Goal: Task Accomplishment & Management: Manage account settings

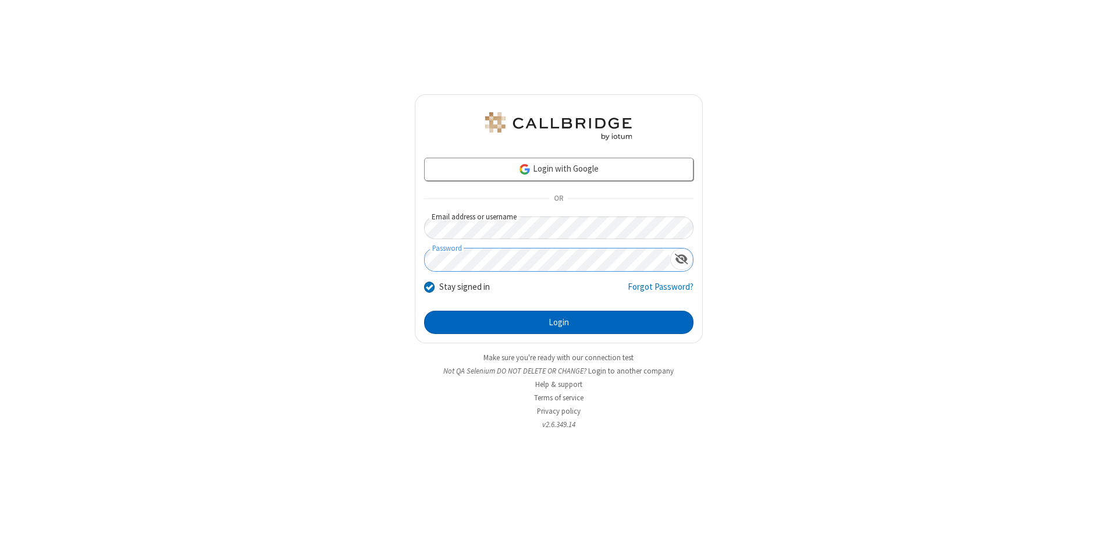
click at [558, 322] on button "Login" at bounding box center [558, 322] width 269 height 23
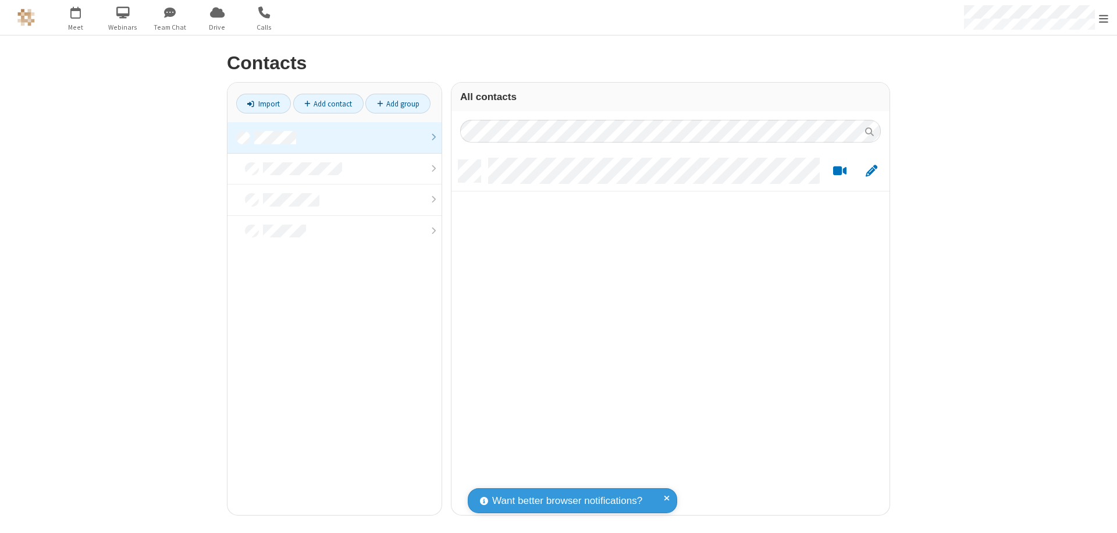
click at [328, 104] on link "Add contact" at bounding box center [328, 104] width 70 height 20
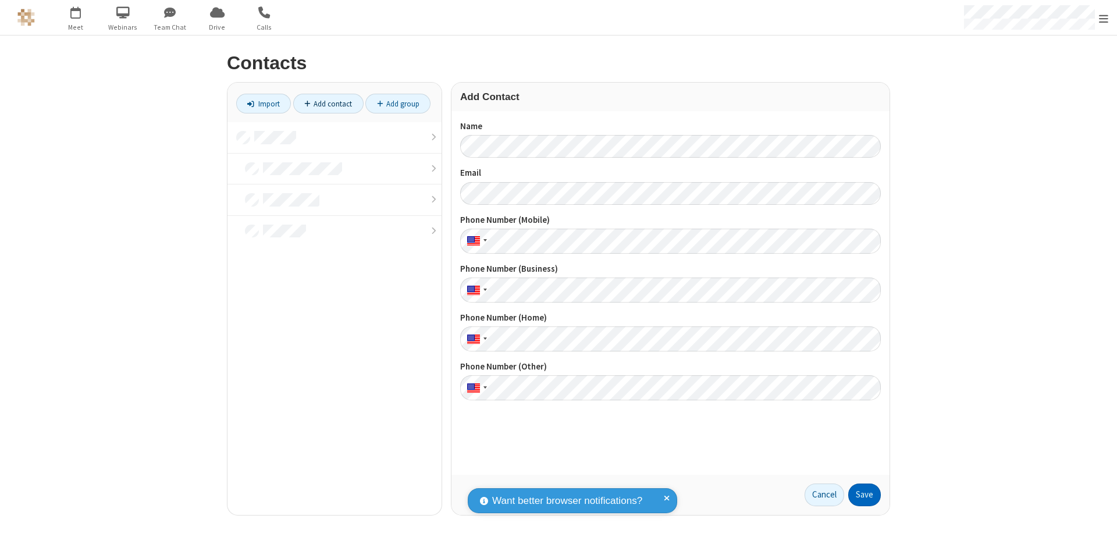
click at [864, 494] on button "Save" at bounding box center [864, 494] width 33 height 23
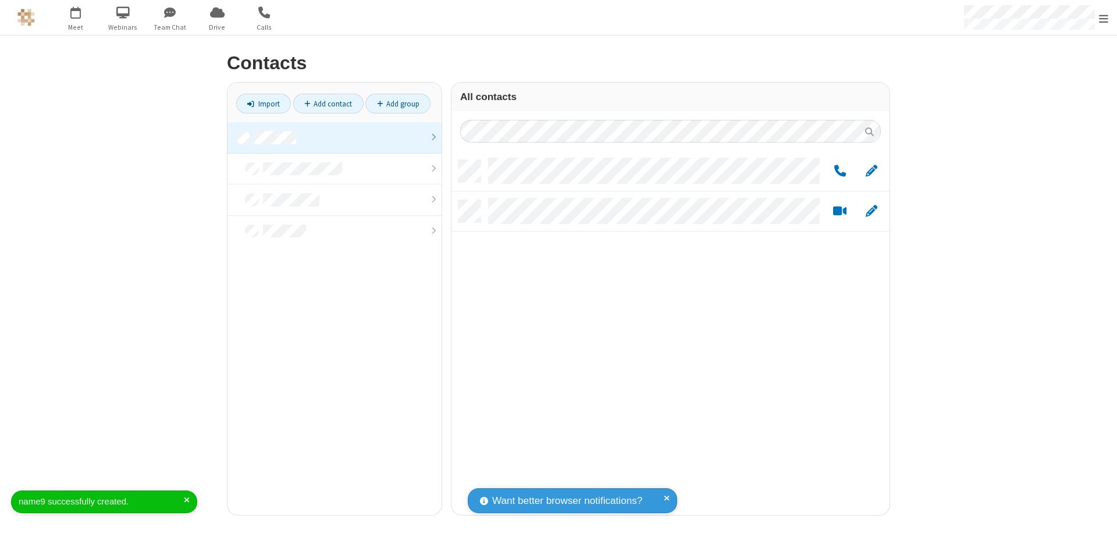
scroll to position [355, 429]
click at [328, 104] on link "Add contact" at bounding box center [328, 104] width 70 height 20
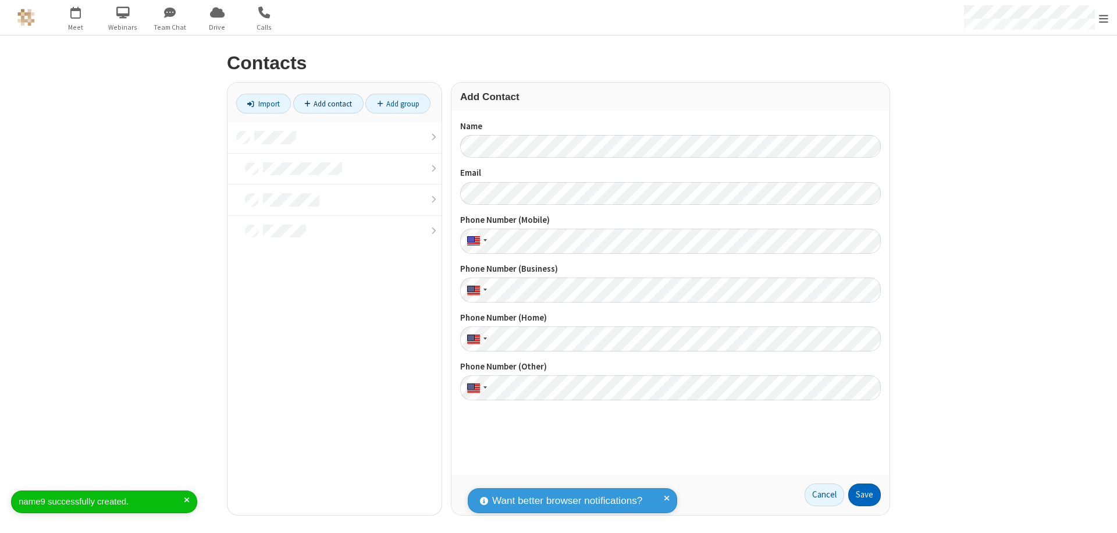
click at [864, 494] on button "Save" at bounding box center [864, 494] width 33 height 23
